Goal: Obtain resource: Obtain resource

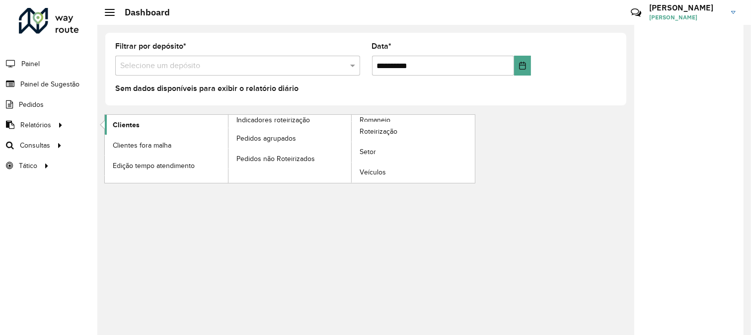
click at [125, 123] on span "Clientes" at bounding box center [126, 125] width 27 height 10
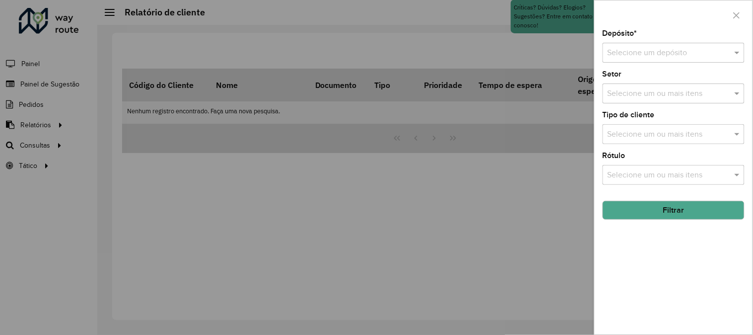
click at [666, 50] on input "text" at bounding box center [664, 53] width 112 height 12
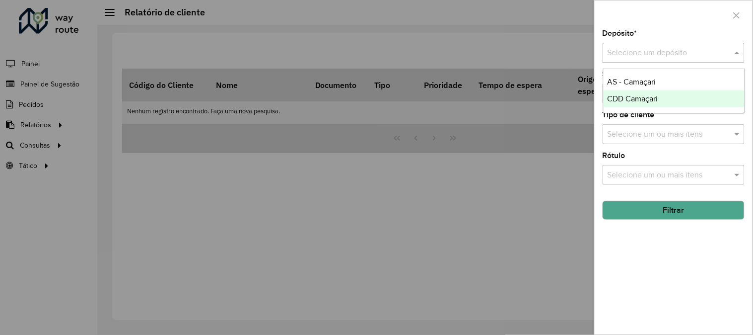
click at [642, 100] on span "CDD Camaçari" at bounding box center [633, 98] width 51 height 8
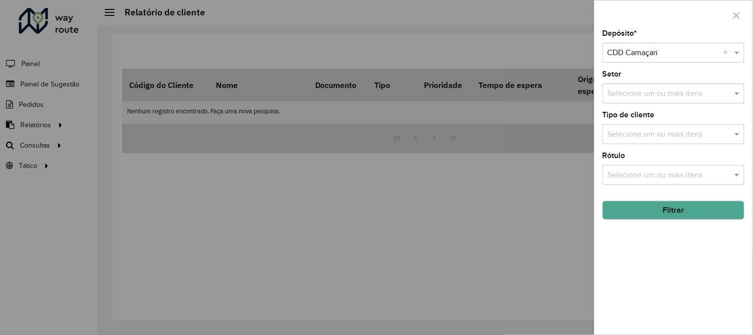
click at [688, 206] on button "Filtrar" at bounding box center [674, 210] width 142 height 19
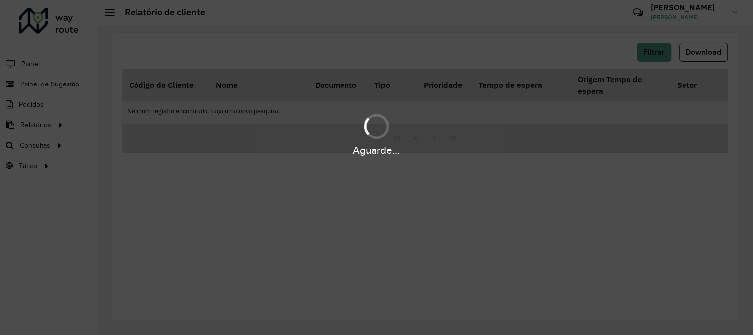
click at [454, 112] on div "Aguarde..." at bounding box center [376, 133] width 753 height 47
click at [359, 70] on div "Aguarde..." at bounding box center [376, 167] width 753 height 335
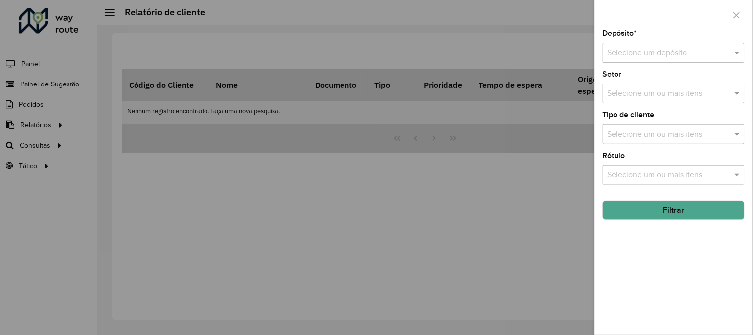
click at [686, 53] on input "text" at bounding box center [664, 53] width 112 height 12
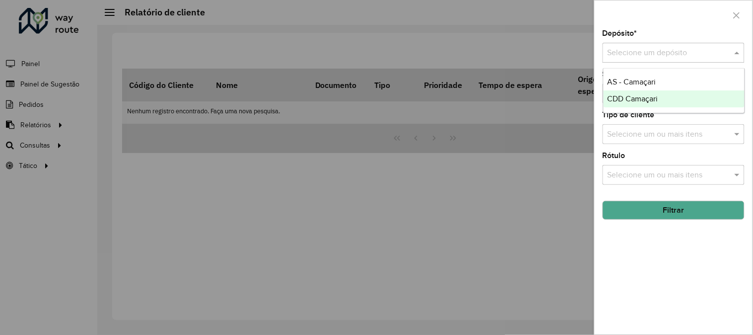
click at [641, 96] on span "CDD Camaçari" at bounding box center [633, 98] width 51 height 8
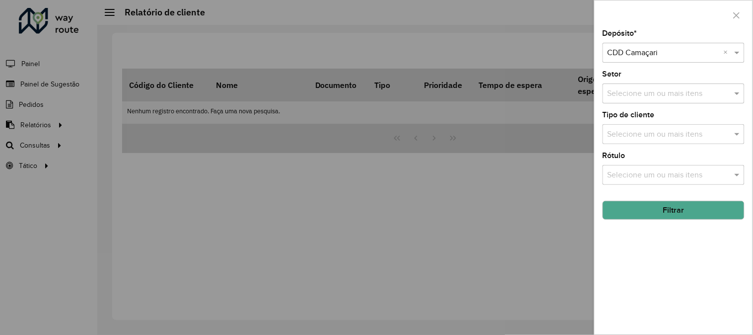
click at [676, 212] on button "Filtrar" at bounding box center [674, 210] width 142 height 19
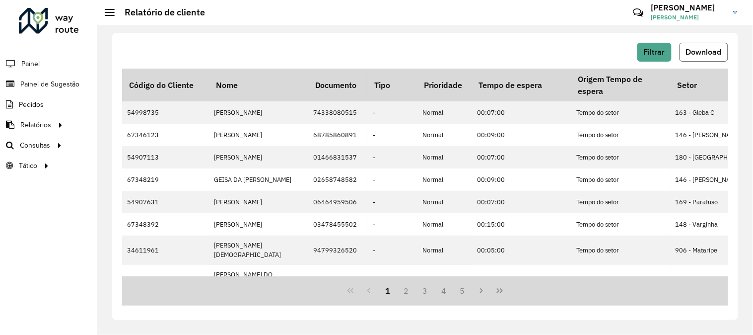
click at [691, 57] on button "Download" at bounding box center [704, 52] width 49 height 19
click at [576, 42] on div "Filtrar Download Código do Cliente Nome Documento Tipo Prioridade Tempo de espe…" at bounding box center [425, 176] width 626 height 287
click at [56, 145] on icon at bounding box center [60, 144] width 8 height 15
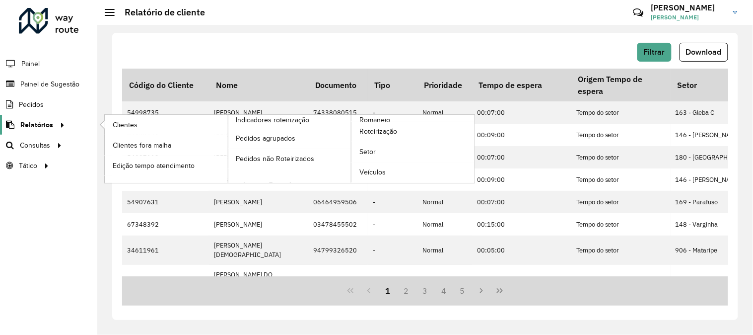
click at [57, 125] on icon at bounding box center [61, 124] width 8 height 15
click at [361, 119] on span "Romaneio" at bounding box center [375, 120] width 32 height 10
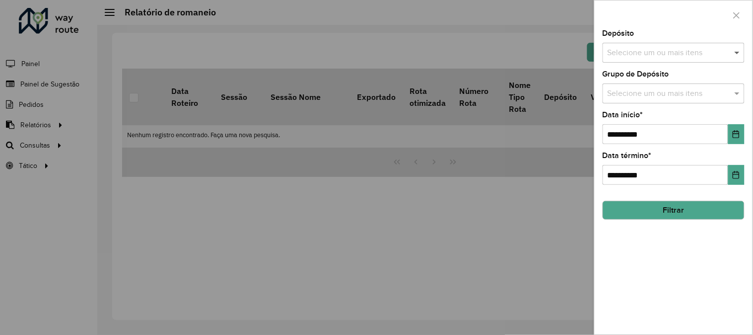
click at [738, 58] on span at bounding box center [738, 53] width 12 height 12
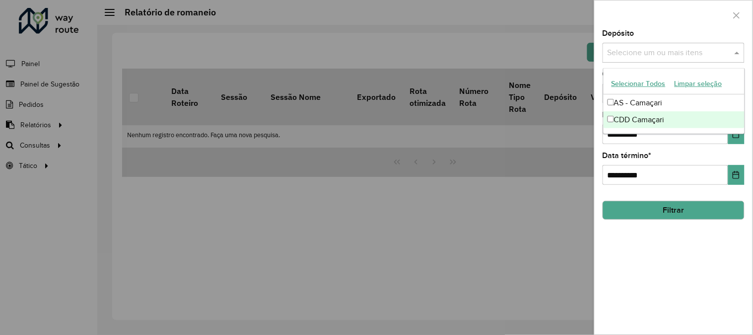
click at [641, 119] on div "CDD Camaçari" at bounding box center [674, 119] width 141 height 17
click at [741, 142] on button "Choose Date" at bounding box center [736, 134] width 16 height 20
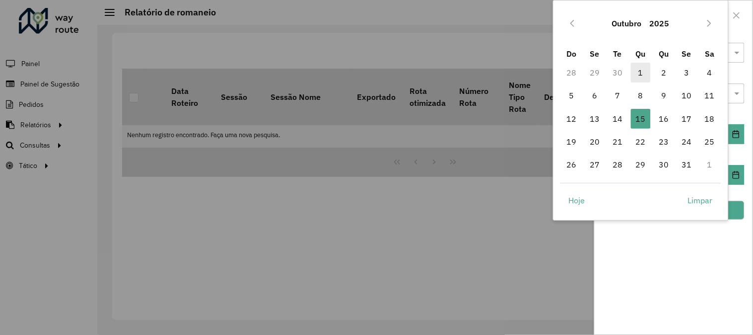
click at [644, 65] on span "1" at bounding box center [641, 73] width 20 height 20
type input "**********"
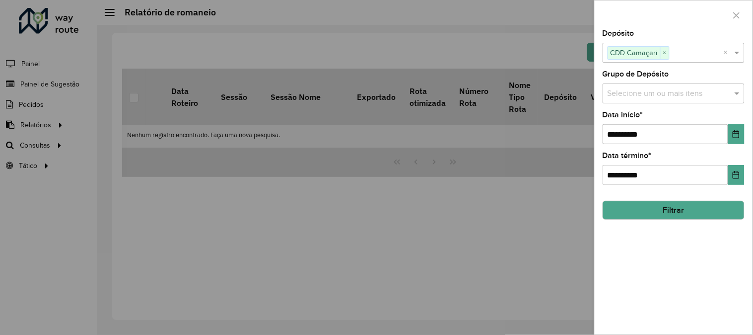
click at [683, 237] on div "**********" at bounding box center [674, 182] width 158 height 304
click at [683, 204] on button "Filtrar" at bounding box center [674, 210] width 142 height 19
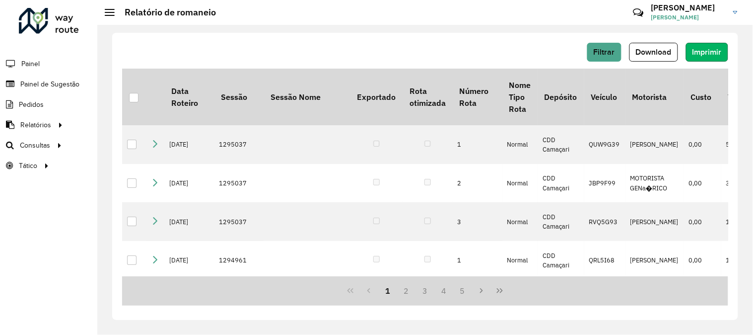
click at [704, 53] on span "Imprimir" at bounding box center [706, 52] width 29 height 8
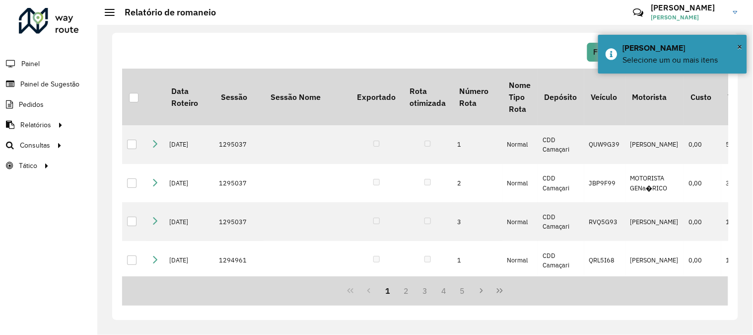
click at [514, 38] on div "Filtrar Download Imprimir Data Roteiro Sessão Sessão Nome Exportado Rota otimiz…" at bounding box center [425, 176] width 626 height 287
click at [735, 43] on div "Imprimir Romaneio" at bounding box center [681, 48] width 117 height 12
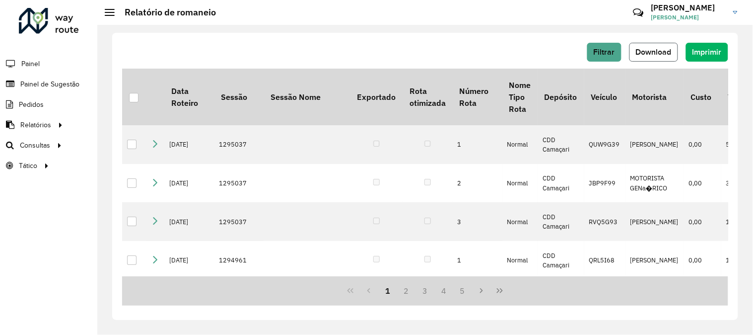
click at [667, 50] on span "Download" at bounding box center [654, 52] width 36 height 8
